Goal: Task Accomplishment & Management: Manage account settings

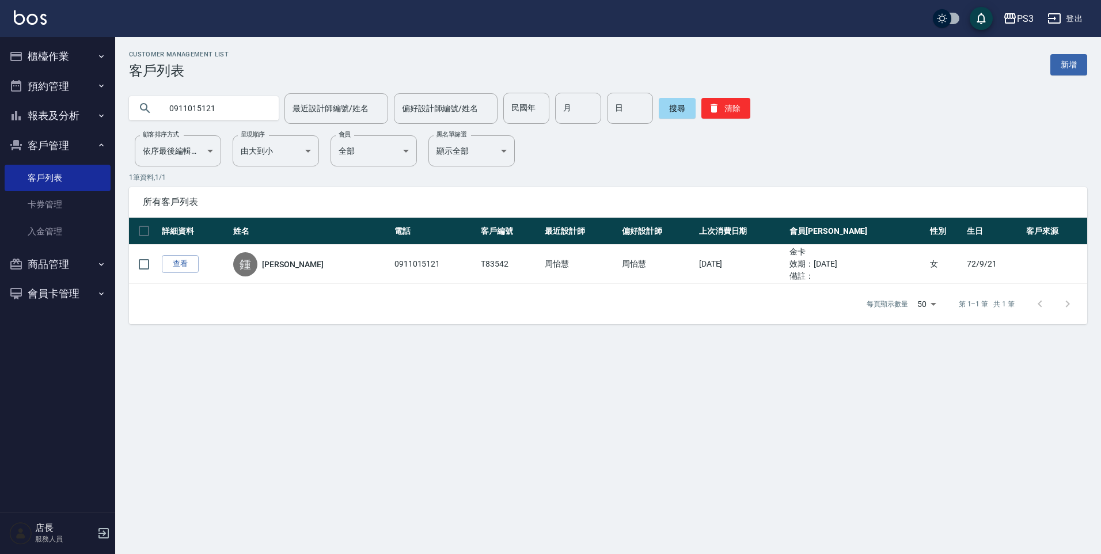
drag, startPoint x: 240, startPoint y: 117, endPoint x: 139, endPoint y: 502, distance: 398.4
click at [112, 128] on div "PS3 登出 櫃檯作業 打帳單 帳單列表 材料自購登錄 排班表 現場電腦打卡 預約管理 預約管理 單日預約紀錄 單週預約紀錄 報表及分析 報表目錄 店家日報表…" at bounding box center [550, 277] width 1101 height 554
type input "0902392021"
click at [182, 267] on link "查看" at bounding box center [180, 264] width 37 height 18
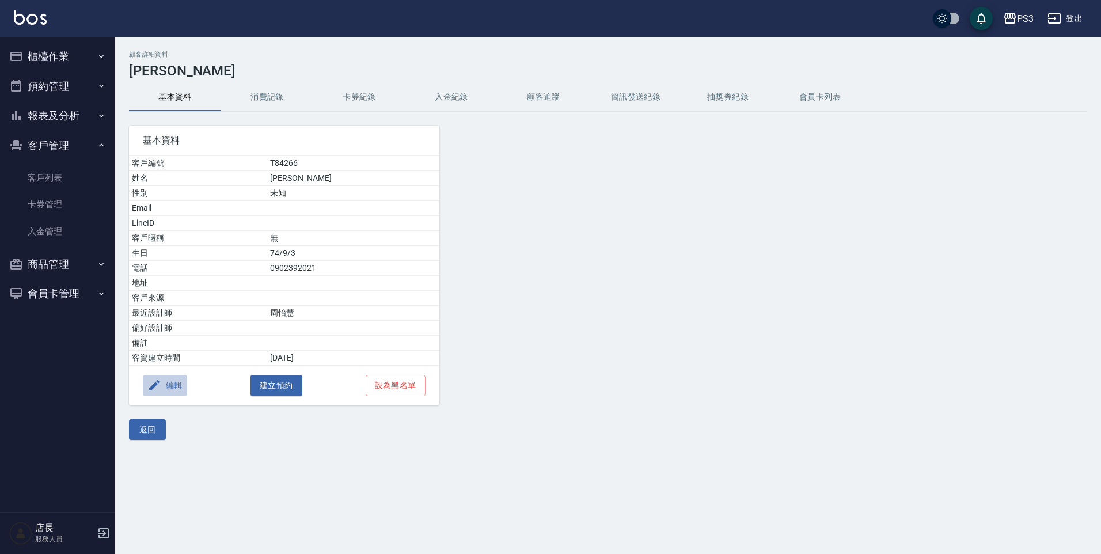
click at [173, 388] on button "編輯" at bounding box center [165, 385] width 44 height 21
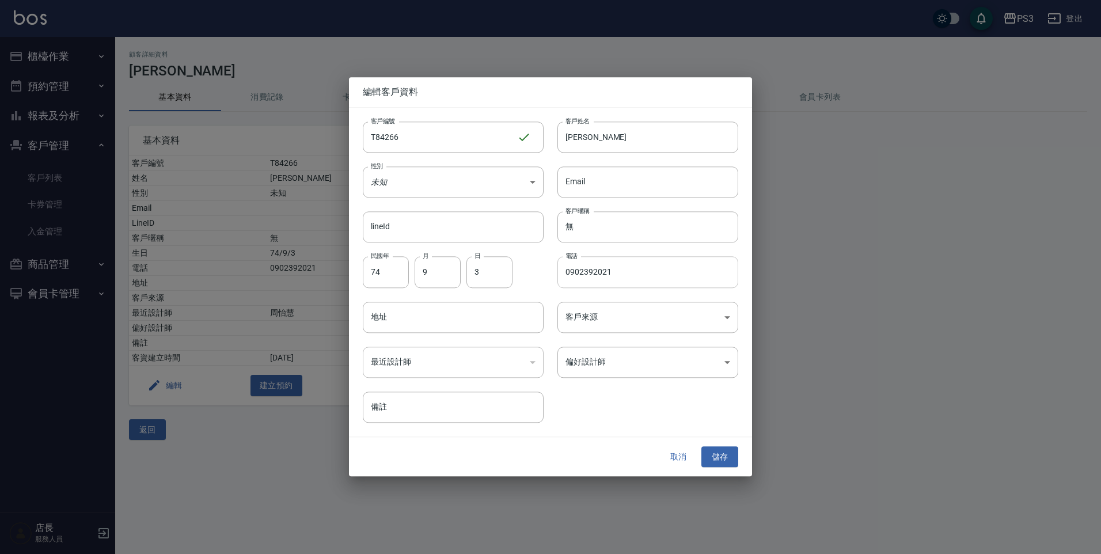
click at [630, 277] on input "0902392021" at bounding box center [648, 272] width 181 height 31
drag, startPoint x: 630, startPoint y: 277, endPoint x: 538, endPoint y: 280, distance: 92.2
click at [538, 280] on div "客戶編號 T84266 ​ 客戶編號 客戶姓名 [PERSON_NAME] 客戶姓名 性別 未知 UNKNOWN 性別 Email Email lineId …" at bounding box center [543, 265] width 389 height 315
type input "0901276853"
click at [722, 463] on button "儲存" at bounding box center [720, 456] width 37 height 21
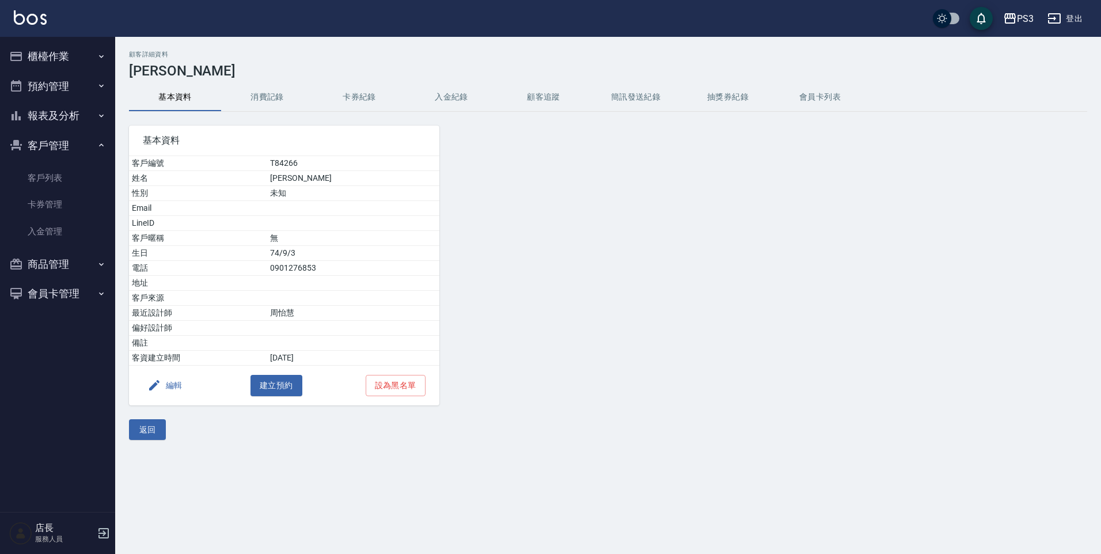
click at [272, 91] on button "消費記錄" at bounding box center [267, 98] width 92 height 28
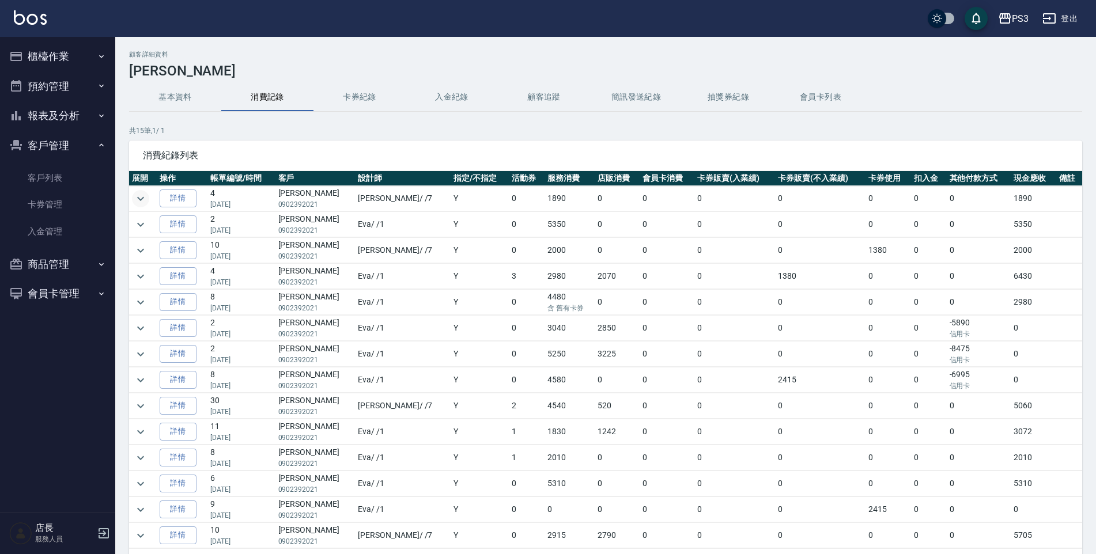
click at [137, 195] on icon "expand row" at bounding box center [141, 199] width 14 height 14
